Goal: Information Seeking & Learning: Check status

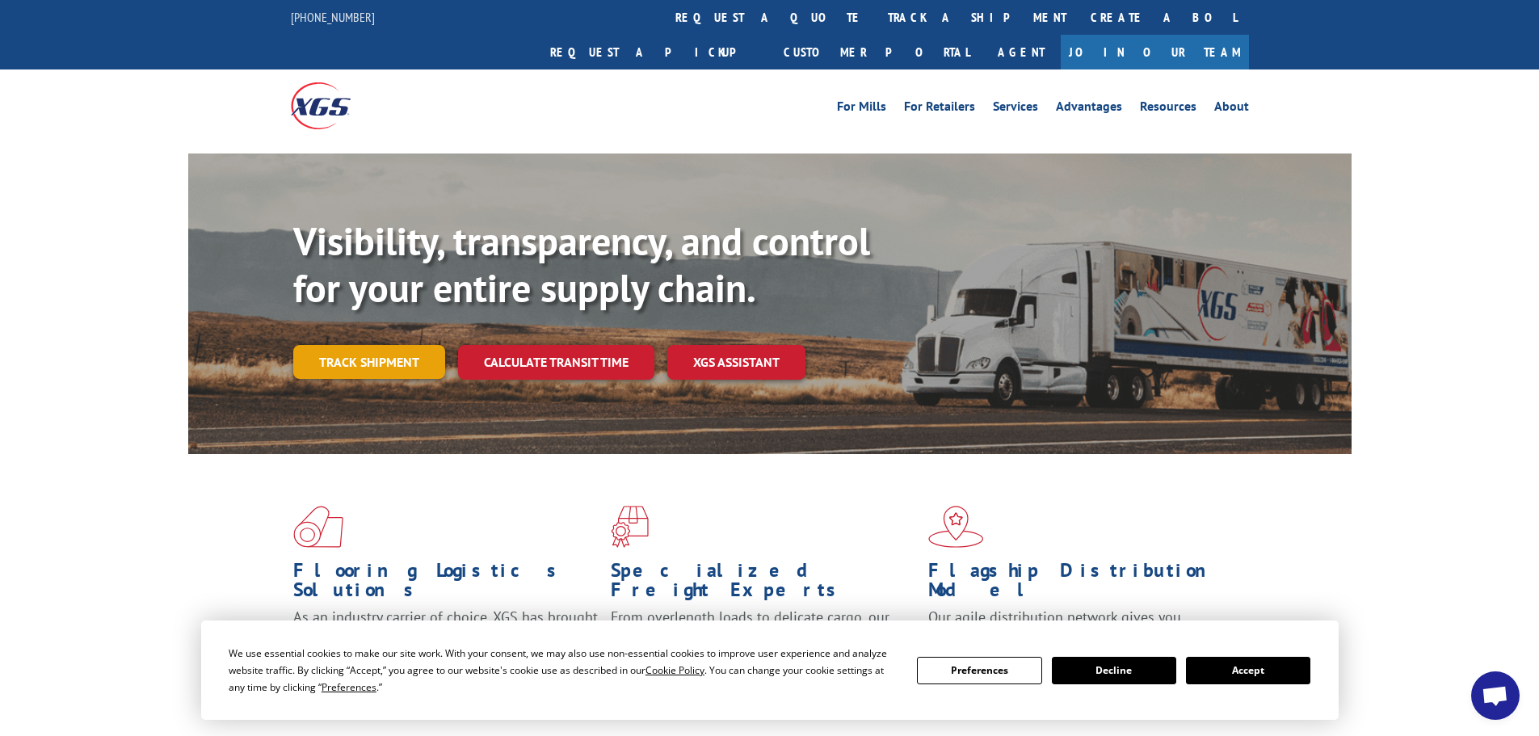
click at [380, 345] on link "Track shipment" at bounding box center [369, 362] width 152 height 34
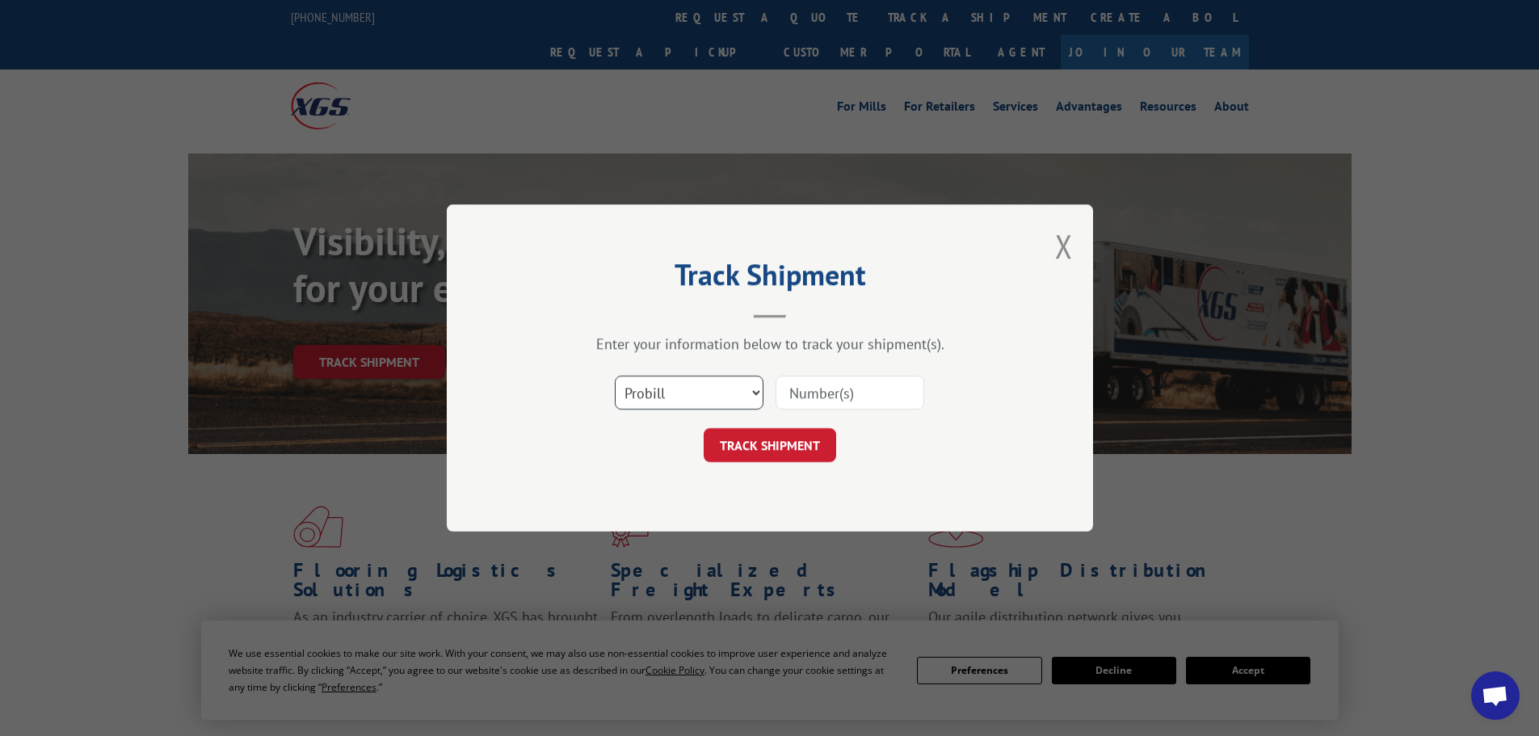
drag, startPoint x: 646, startPoint y: 383, endPoint x: 646, endPoint y: 392, distance: 8.9
click at [646, 383] on select "Select category... Probill BOL PO" at bounding box center [689, 393] width 149 height 34
select select "po"
click at [615, 376] on select "Select category... Probill BOL PO" at bounding box center [689, 393] width 149 height 34
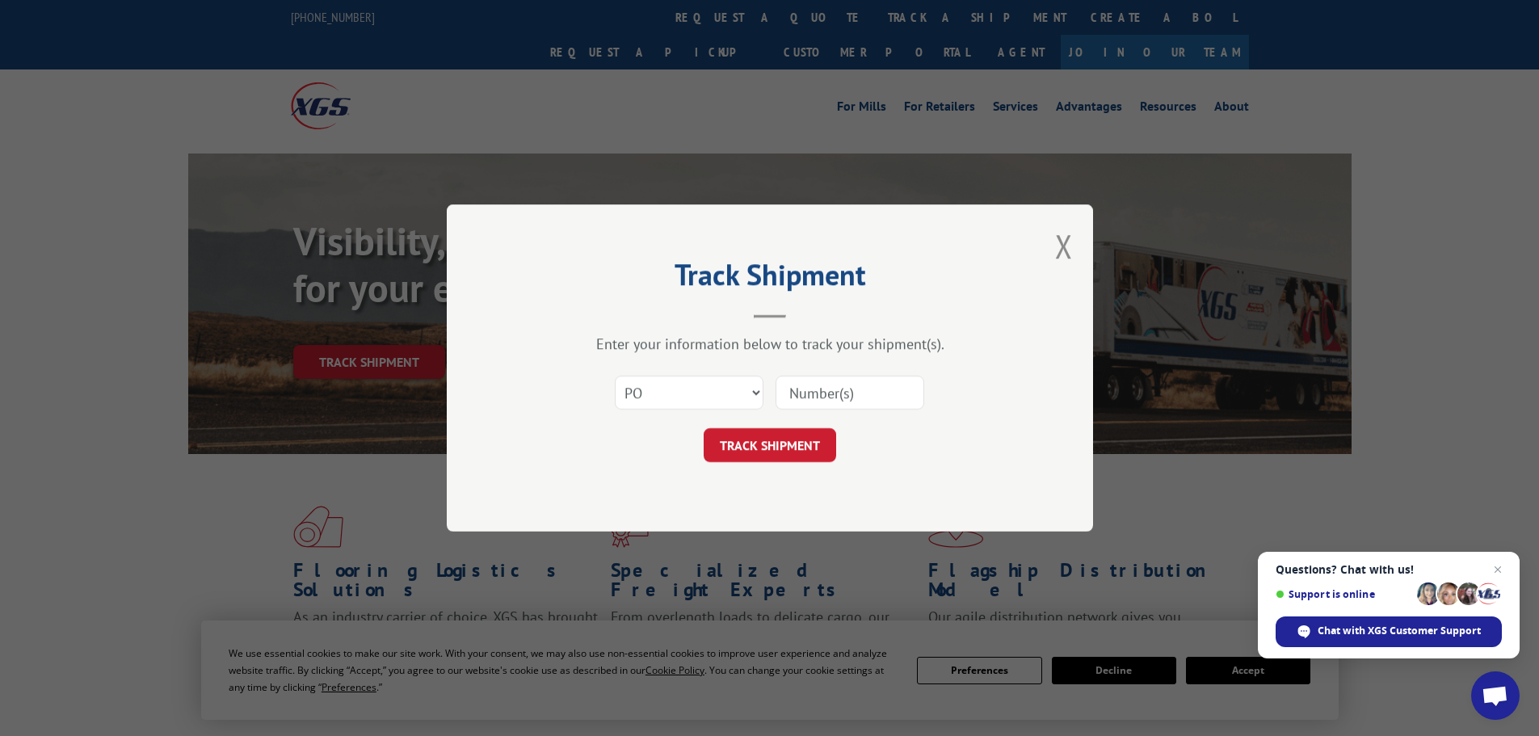
click at [847, 389] on input at bounding box center [849, 393] width 149 height 34
type input "14546328"
click at [704, 428] on button "TRACK SHIPMENT" at bounding box center [770, 445] width 132 height 34
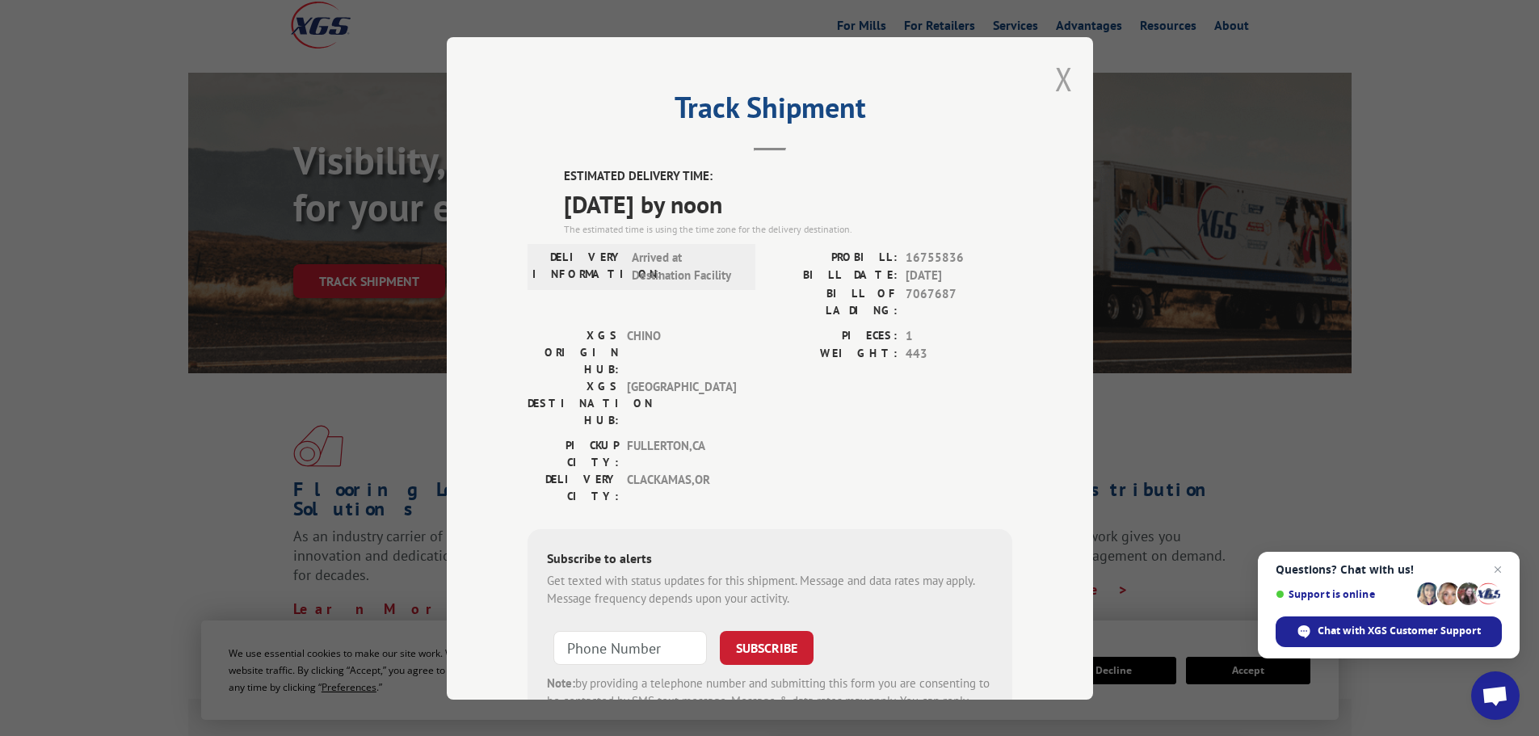
click at [1060, 76] on button "Close modal" at bounding box center [1064, 78] width 18 height 43
